Goal: Navigation & Orientation: Go to known website

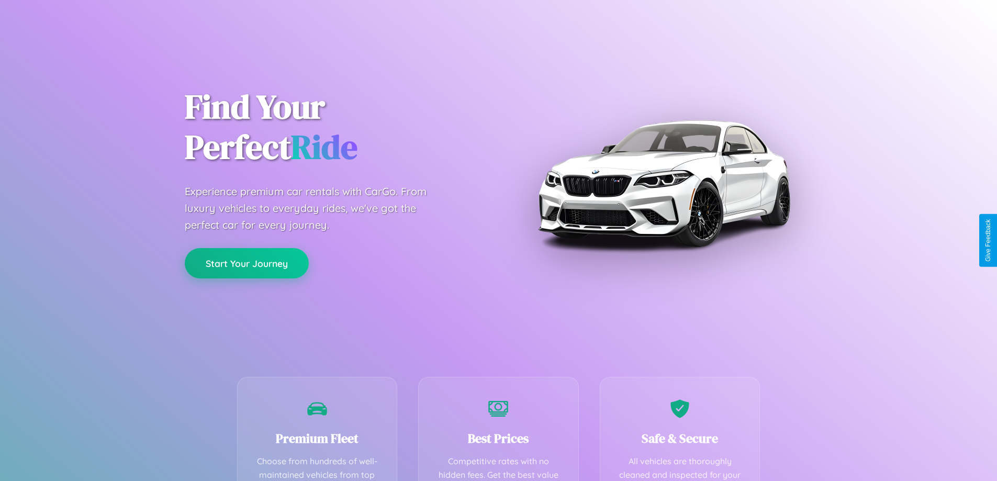
click at [246, 264] on button "Start Your Journey" at bounding box center [247, 263] width 124 height 30
click at [246, 263] on button "Start Your Journey" at bounding box center [247, 263] width 124 height 30
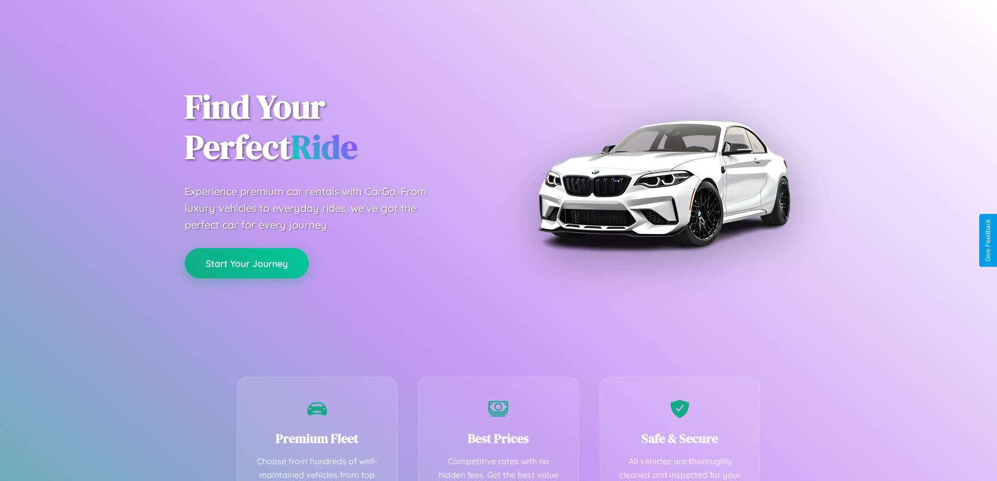
click at [246, 263] on button "Start Your Journey" at bounding box center [247, 263] width 124 height 30
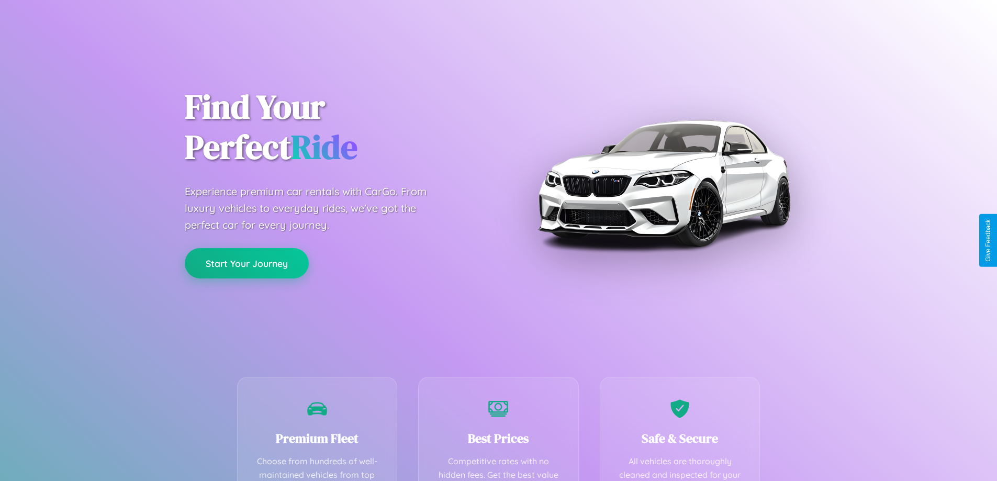
click at [246, 263] on button "Start Your Journey" at bounding box center [247, 263] width 124 height 30
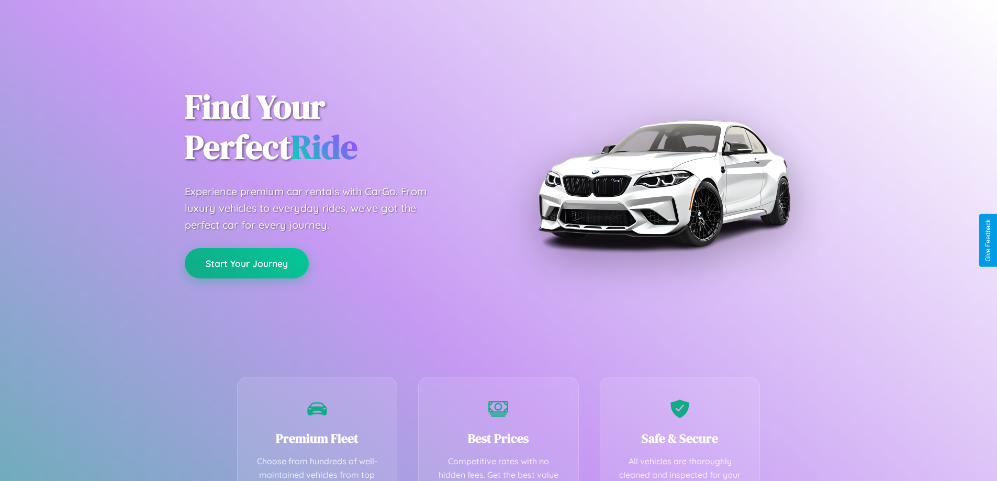
click at [246, 263] on button "Start Your Journey" at bounding box center [247, 263] width 124 height 30
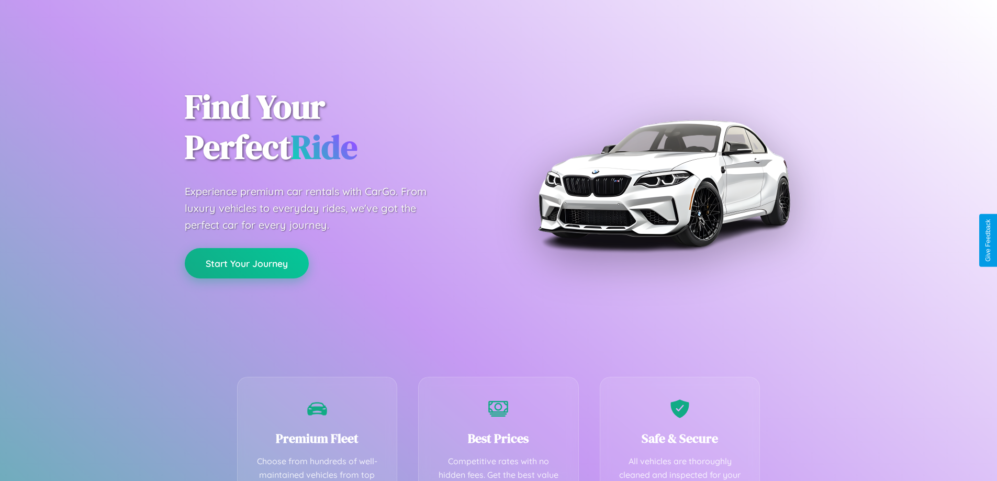
click at [246, 263] on button "Start Your Journey" at bounding box center [247, 263] width 124 height 30
